Goal: Task Accomplishment & Management: Complete application form

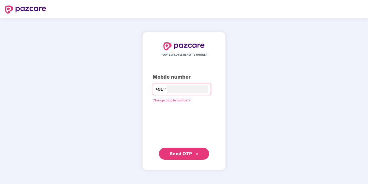
type input "**********"
click at [189, 155] on span "Send OTP" at bounding box center [181, 153] width 22 height 5
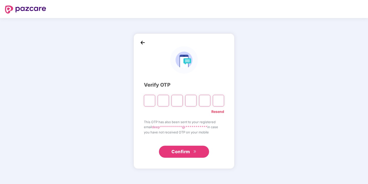
type input "*"
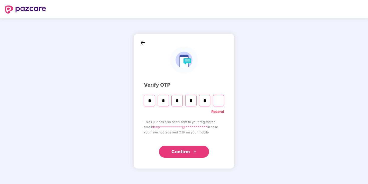
type input "*"
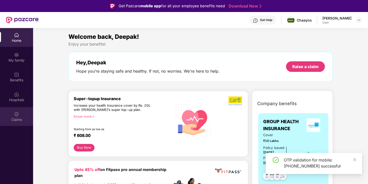
click at [18, 124] on div "Claims" at bounding box center [16, 116] width 33 height 19
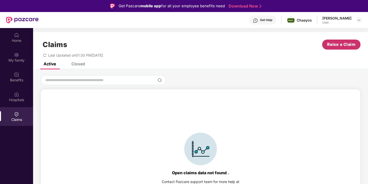
click at [331, 46] on span "Raise a Claim" at bounding box center [341, 44] width 29 height 6
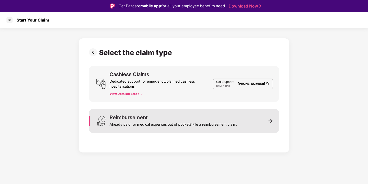
click at [148, 123] on div "Already paid for medical expenses out of pocket? File a reimbursement claim." at bounding box center [174, 123] width 128 height 7
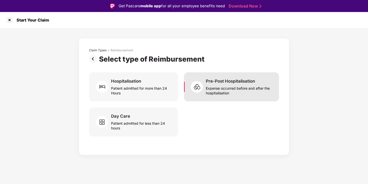
click at [239, 85] on div "Expense occurred before and after the hospitalisation" at bounding box center [239, 90] width 67 height 12
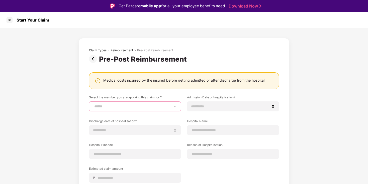
click at [113, 106] on select "**********" at bounding box center [135, 107] width 84 height 4
select select "**********"
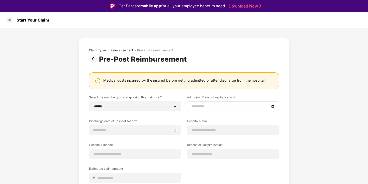
click at [206, 111] on div at bounding box center [233, 107] width 92 height 10
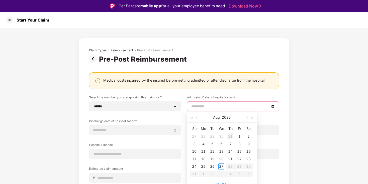
type input "**********"
click at [196, 118] on span "button" at bounding box center [197, 118] width 3 height 3
type input "**********"
click at [194, 145] on div "6" at bounding box center [194, 144] width 6 height 6
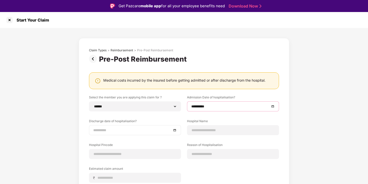
click at [130, 132] on input at bounding box center [132, 131] width 79 height 6
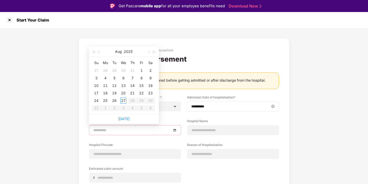
click at [215, 105] on input "**********" at bounding box center [230, 107] width 79 height 6
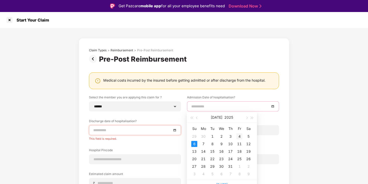
type input "**********"
click at [238, 137] on div "4" at bounding box center [240, 137] width 6 height 6
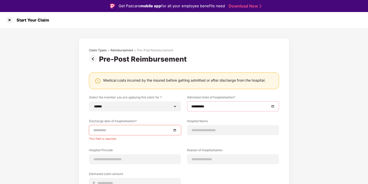
click at [119, 132] on input at bounding box center [132, 131] width 79 height 6
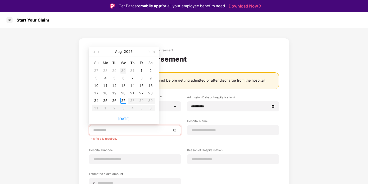
type input "**********"
click at [123, 80] on div "6" at bounding box center [123, 78] width 6 height 6
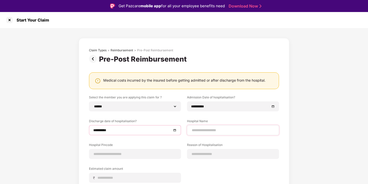
click at [197, 126] on div at bounding box center [233, 130] width 92 height 10
click at [197, 129] on input at bounding box center [233, 130] width 84 height 5
type input "**********"
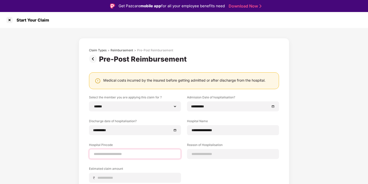
click at [127, 154] on input at bounding box center [135, 154] width 84 height 5
type input "******"
select select "*********"
select select "*******"
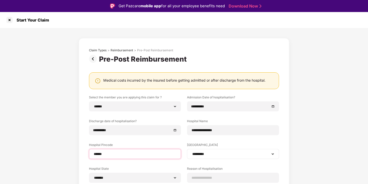
scroll to position [45, 0]
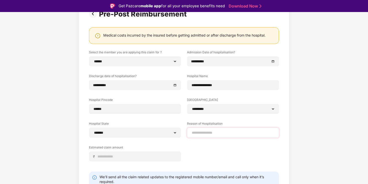
click at [204, 129] on div at bounding box center [233, 133] width 92 height 10
click at [204, 136] on div at bounding box center [233, 133] width 92 height 10
click at [205, 133] on input at bounding box center [233, 132] width 84 height 5
type input "**********"
click at [142, 158] on input at bounding box center [137, 156] width 80 height 5
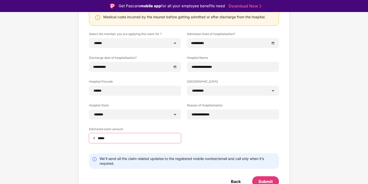
scroll to position [67, 0]
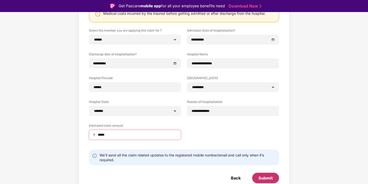
type input "*****"
click at [268, 179] on div "Submit" at bounding box center [266, 179] width 14 height 6
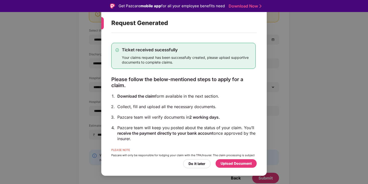
click at [233, 165] on div "Upload Document" at bounding box center [236, 164] width 31 height 6
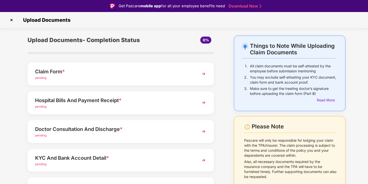
click at [100, 82] on div "Claim Form * pending" at bounding box center [121, 74] width 186 height 23
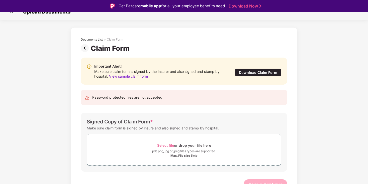
scroll to position [9, 0]
click at [168, 144] on span "Select file" at bounding box center [165, 145] width 17 height 4
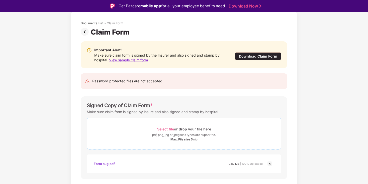
scroll to position [38, 0]
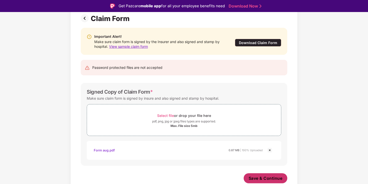
click at [263, 179] on span "Save & Continue" at bounding box center [266, 179] width 34 height 6
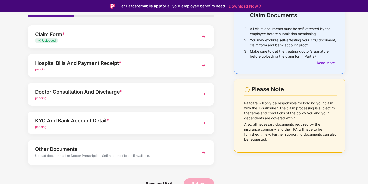
scroll to position [4, 0]
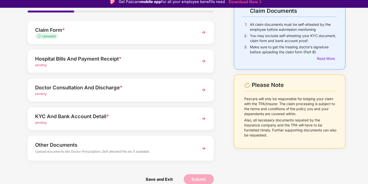
click at [85, 60] on div "Hospital Bills And Payment Receipt *" at bounding box center [113, 59] width 157 height 8
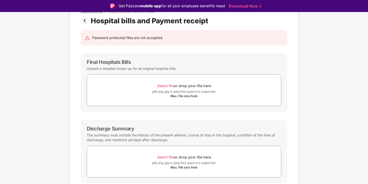
scroll to position [36, 0]
click at [182, 95] on div "Max. File size 5mb" at bounding box center [184, 96] width 27 height 4
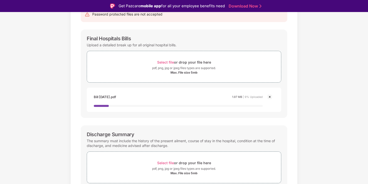
scroll to position [64, 0]
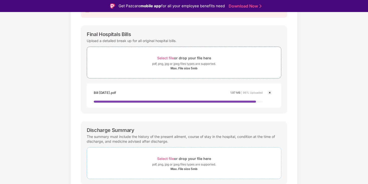
click at [186, 153] on span "Select file or drop your file here pdf, png, jpg or jpeg files types are suppor…" at bounding box center [184, 164] width 194 height 24
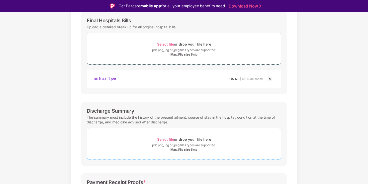
scroll to position [79, 0]
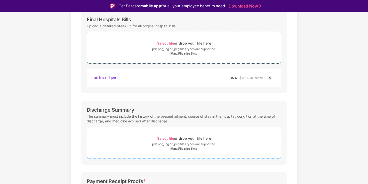
click at [183, 150] on div "Max. File size 5mb" at bounding box center [184, 149] width 27 height 4
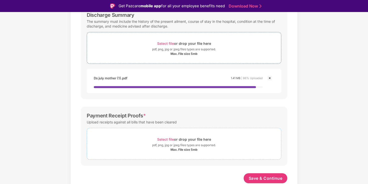
click at [194, 150] on div "Max. File size 5mb" at bounding box center [184, 150] width 27 height 4
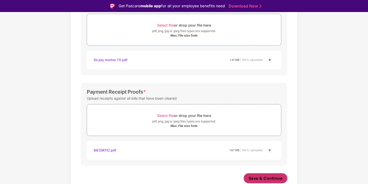
scroll to position [192, 0]
click at [259, 177] on span "Save & Continue" at bounding box center [266, 179] width 34 height 6
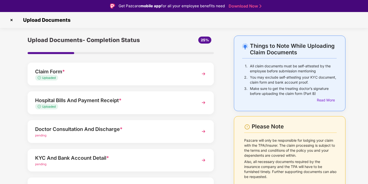
scroll to position [37, 0]
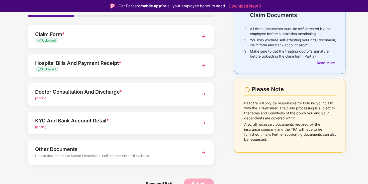
click at [105, 93] on div "Doctor Consultation And Discharge *" at bounding box center [113, 92] width 157 height 8
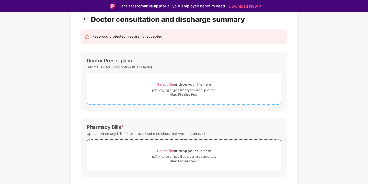
click at [172, 94] on div "Max. File size 5mb" at bounding box center [184, 95] width 27 height 4
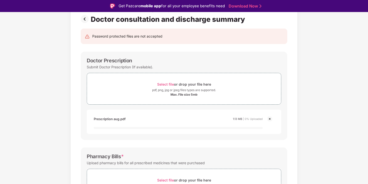
scroll to position [150, 0]
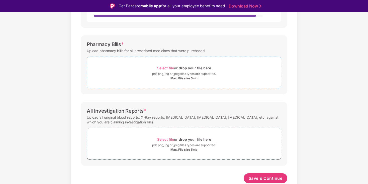
click at [181, 78] on div "Max. File size 5mb" at bounding box center [184, 79] width 27 height 4
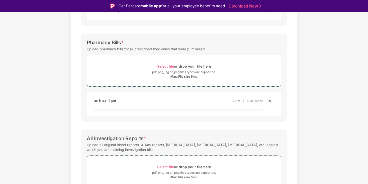
scroll to position [174, 0]
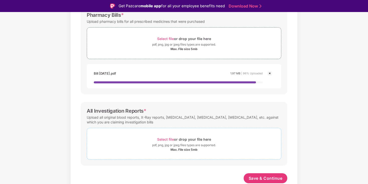
click at [184, 151] on div "Max. File size 5mb" at bounding box center [184, 150] width 27 height 4
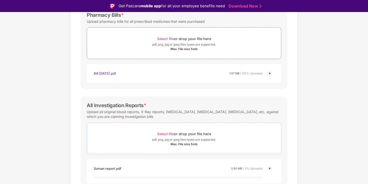
scroll to position [197, 0]
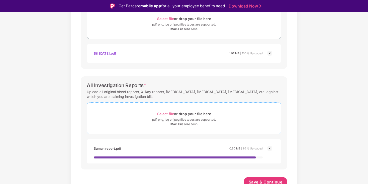
click at [183, 119] on div "pdf, png, jpg or jpeg files types are supported." at bounding box center [184, 119] width 64 height 5
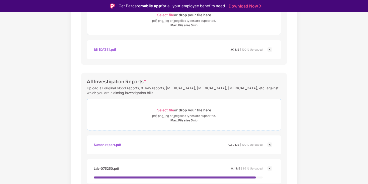
click at [177, 120] on div "Max. File size 5mb" at bounding box center [184, 121] width 27 height 4
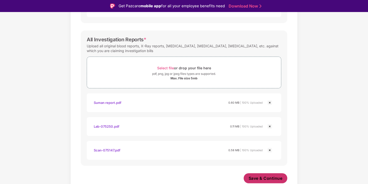
scroll to position [240, 0]
click at [271, 176] on button "Save & Continue" at bounding box center [266, 179] width 44 height 10
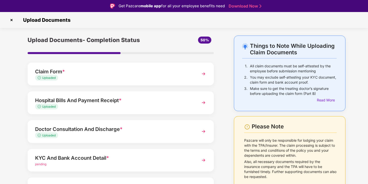
scroll to position [37, 0]
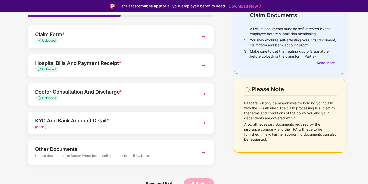
click at [87, 127] on div "pending" at bounding box center [113, 127] width 157 height 5
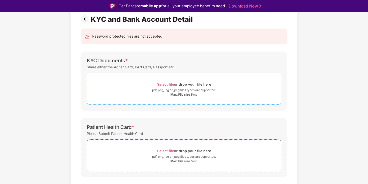
click at [181, 93] on div "Max. File size 5mb" at bounding box center [184, 95] width 27 height 4
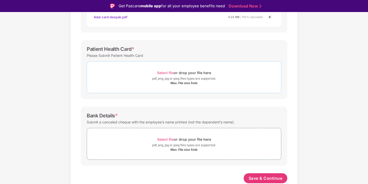
scroll to position [139, 0]
click at [162, 71] on span "Select file" at bounding box center [165, 73] width 17 height 4
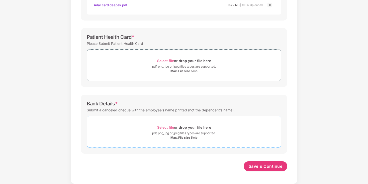
click at [186, 138] on div "Max. File size 5mb" at bounding box center [184, 138] width 27 height 4
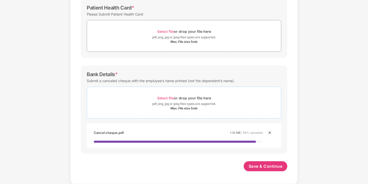
scroll to position [143, 0]
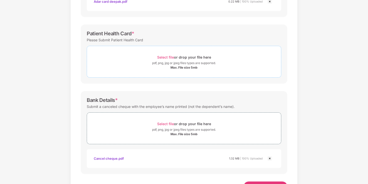
click at [176, 67] on div "Max. File size 5mb" at bounding box center [184, 68] width 27 height 4
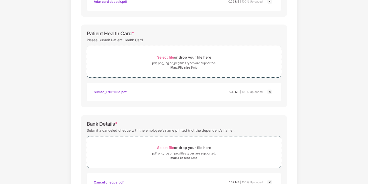
scroll to position [187, 0]
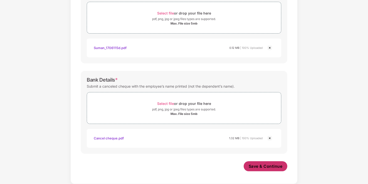
click at [267, 166] on span "Save & Continue" at bounding box center [266, 167] width 34 height 6
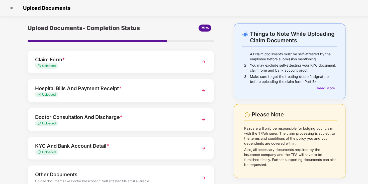
scroll to position [37, 0]
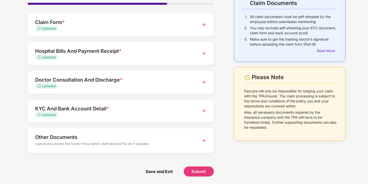
click at [113, 143] on div "Upload documents like Doctor Prescription, Self attested file etc if available." at bounding box center [113, 145] width 157 height 7
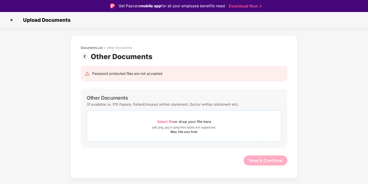
click at [173, 131] on div "Max. File size 5mb" at bounding box center [184, 132] width 27 height 4
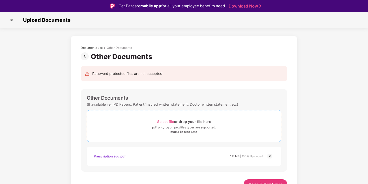
scroll to position [6, 0]
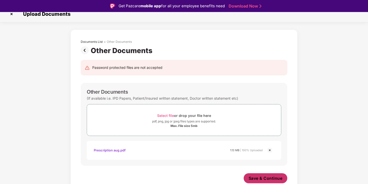
click at [262, 179] on span "Save & Continue" at bounding box center [266, 179] width 34 height 6
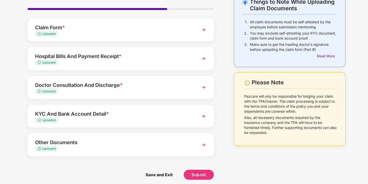
scroll to position [35, 0]
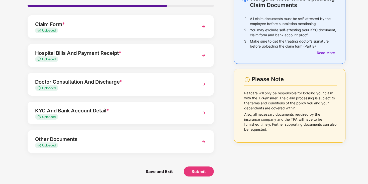
click at [67, 28] on div "Uploaded" at bounding box center [113, 30] width 157 height 5
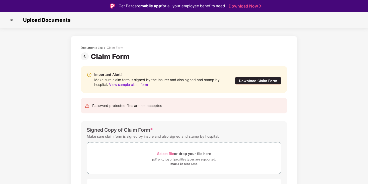
click at [12, 20] on img at bounding box center [12, 20] width 8 height 8
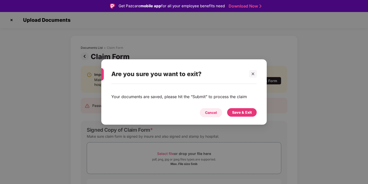
click at [214, 115] on div "Cancel" at bounding box center [211, 113] width 12 height 6
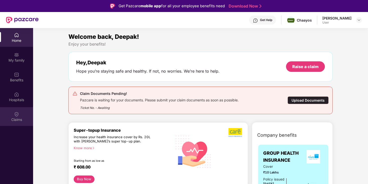
click at [19, 117] on div "Claims" at bounding box center [16, 116] width 33 height 19
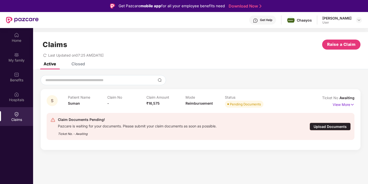
click at [329, 126] on div "Upload Documents" at bounding box center [330, 127] width 41 height 8
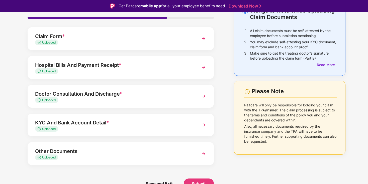
scroll to position [12, 0]
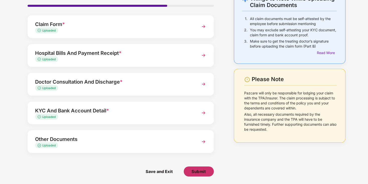
click at [195, 172] on span "Submit" at bounding box center [199, 172] width 14 height 6
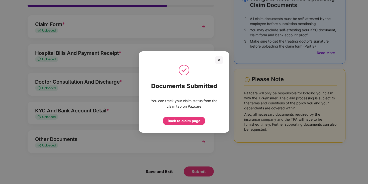
click at [219, 65] on div at bounding box center [184, 70] width 78 height 13
click at [194, 122] on div "Back to claim page" at bounding box center [184, 121] width 33 height 6
